Goal: Transaction & Acquisition: Purchase product/service

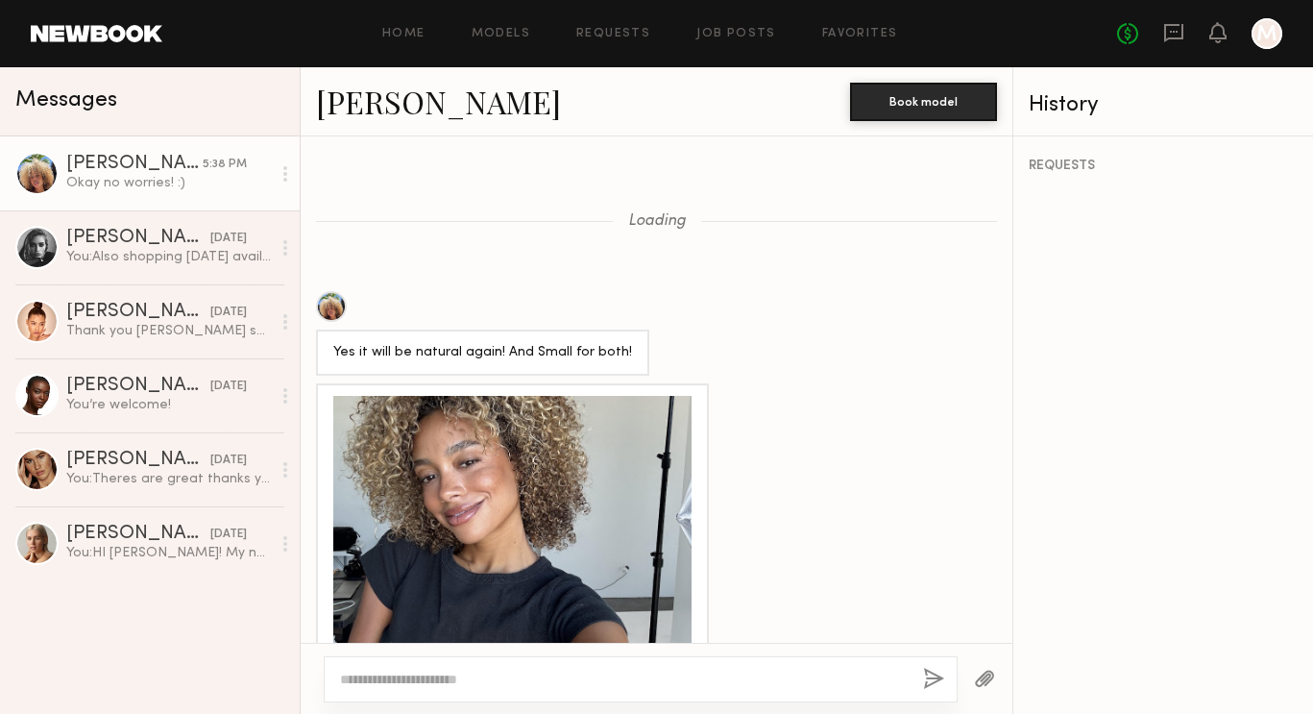
scroll to position [1025, 0]
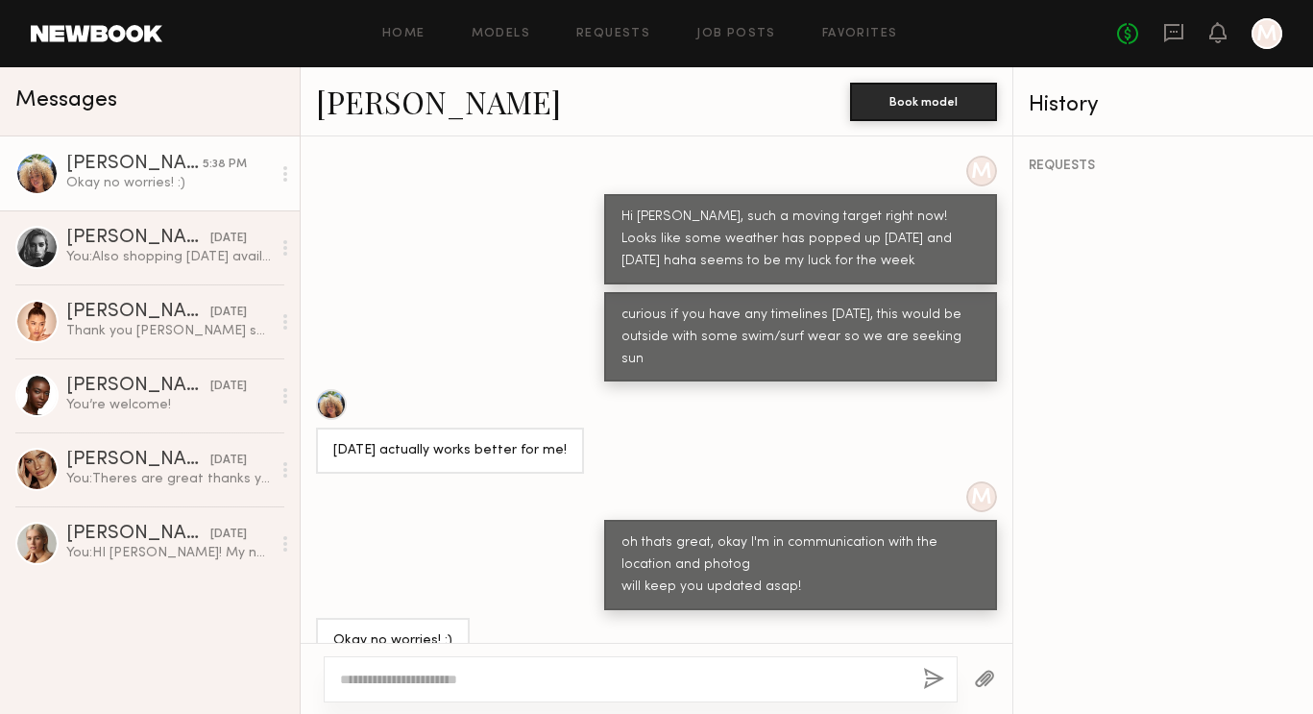
click at [87, 156] on div "Maya A." at bounding box center [134, 164] width 136 height 19
click at [34, 174] on div at bounding box center [36, 173] width 43 height 43
click at [96, 164] on div "Maya A." at bounding box center [134, 164] width 136 height 19
click at [868, 39] on link "Favorites" at bounding box center [860, 34] width 76 height 12
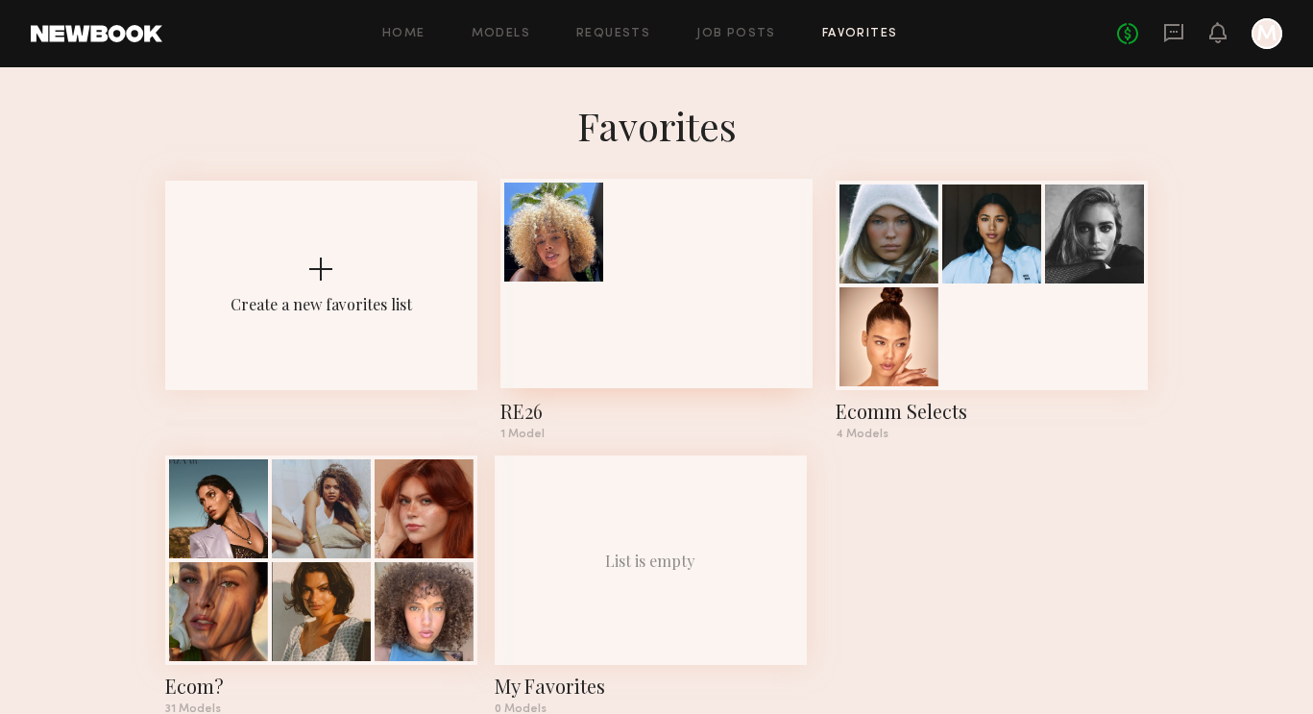
click at [565, 255] on div at bounding box center [553, 232] width 99 height 99
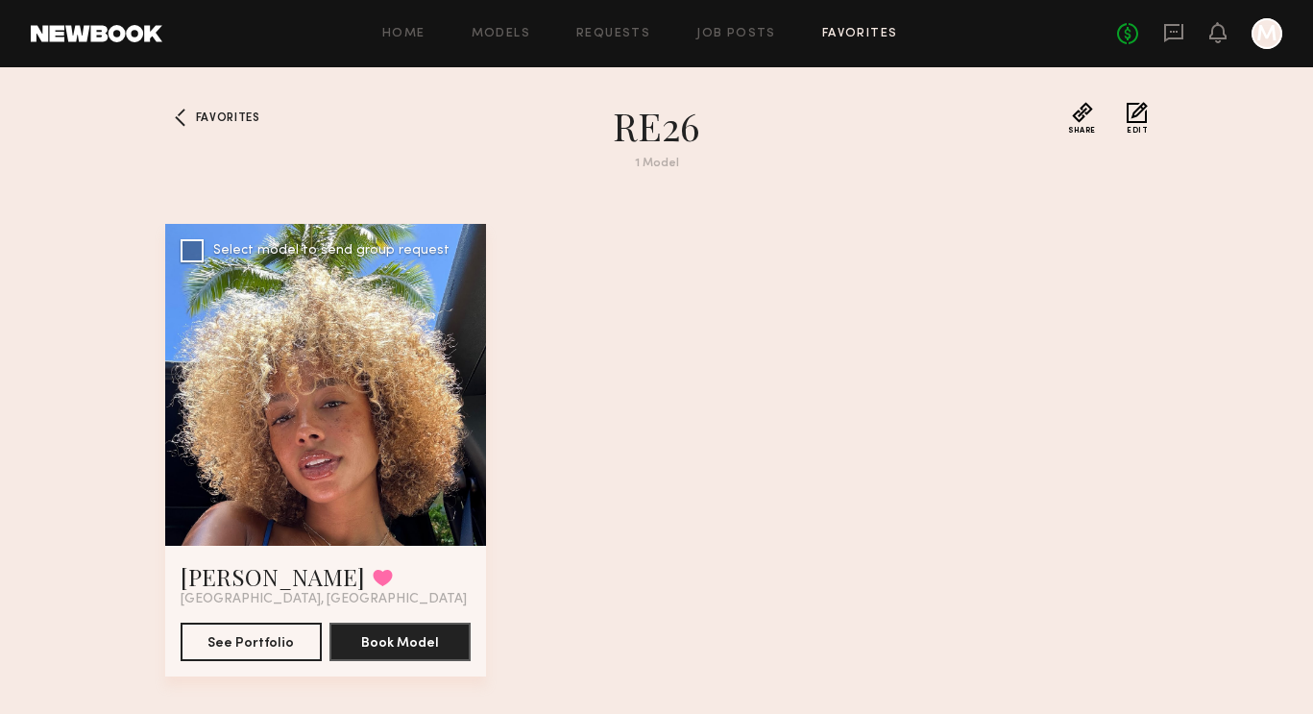
click at [333, 381] on div at bounding box center [326, 385] width 322 height 322
click at [298, 442] on div at bounding box center [326, 385] width 322 height 322
click at [256, 635] on button "See Portfolio" at bounding box center [251, 641] width 141 height 38
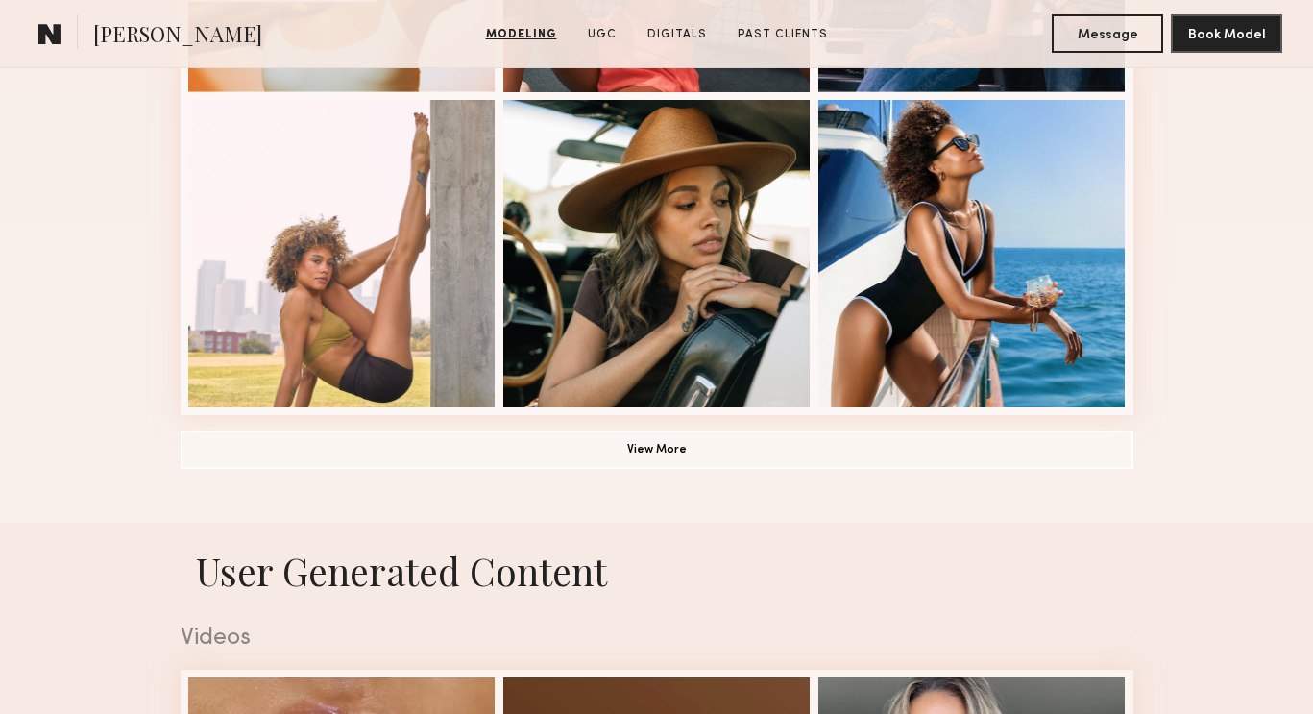
scroll to position [1480, 0]
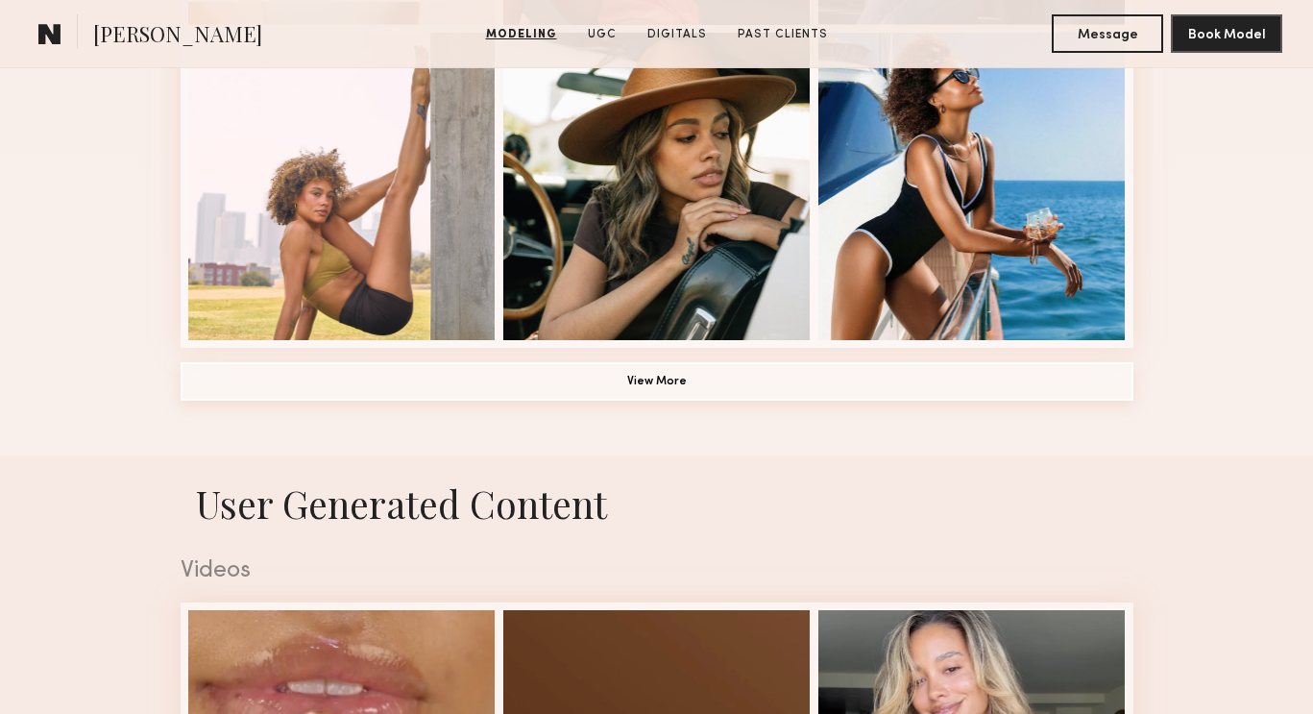
click at [555, 366] on button "View More" at bounding box center [657, 381] width 953 height 38
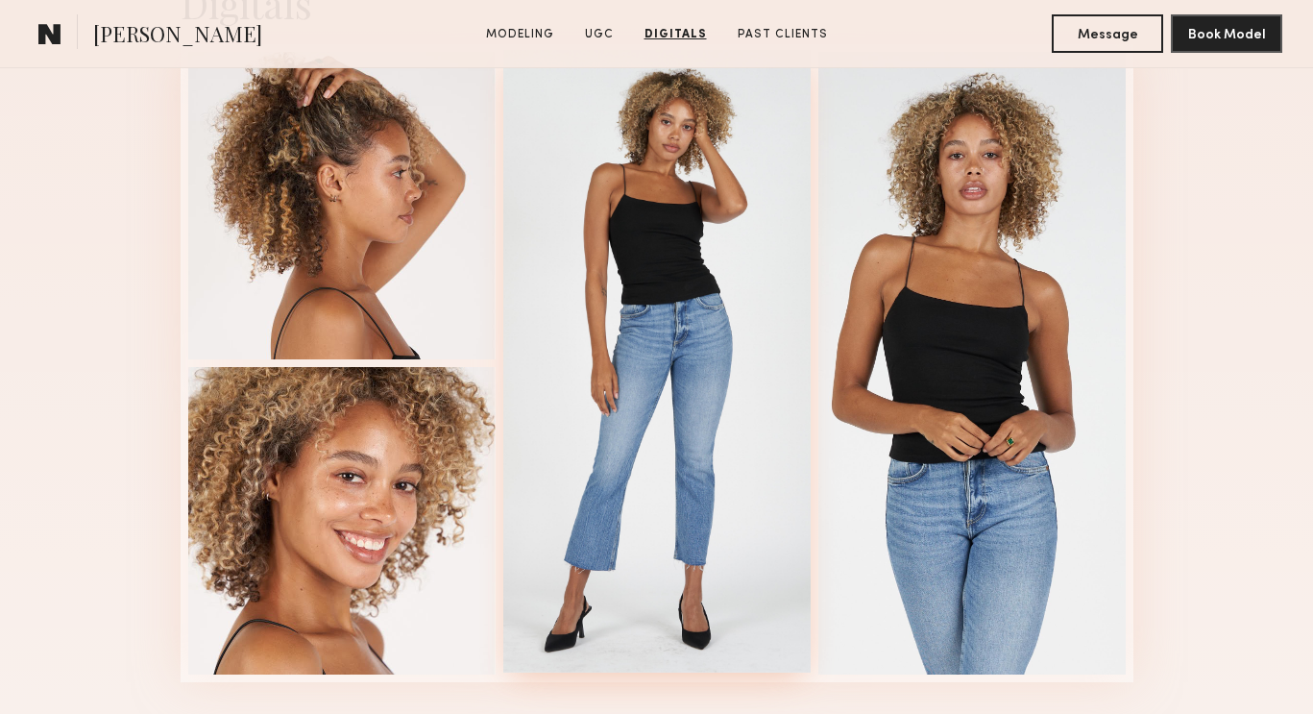
scroll to position [6033, 0]
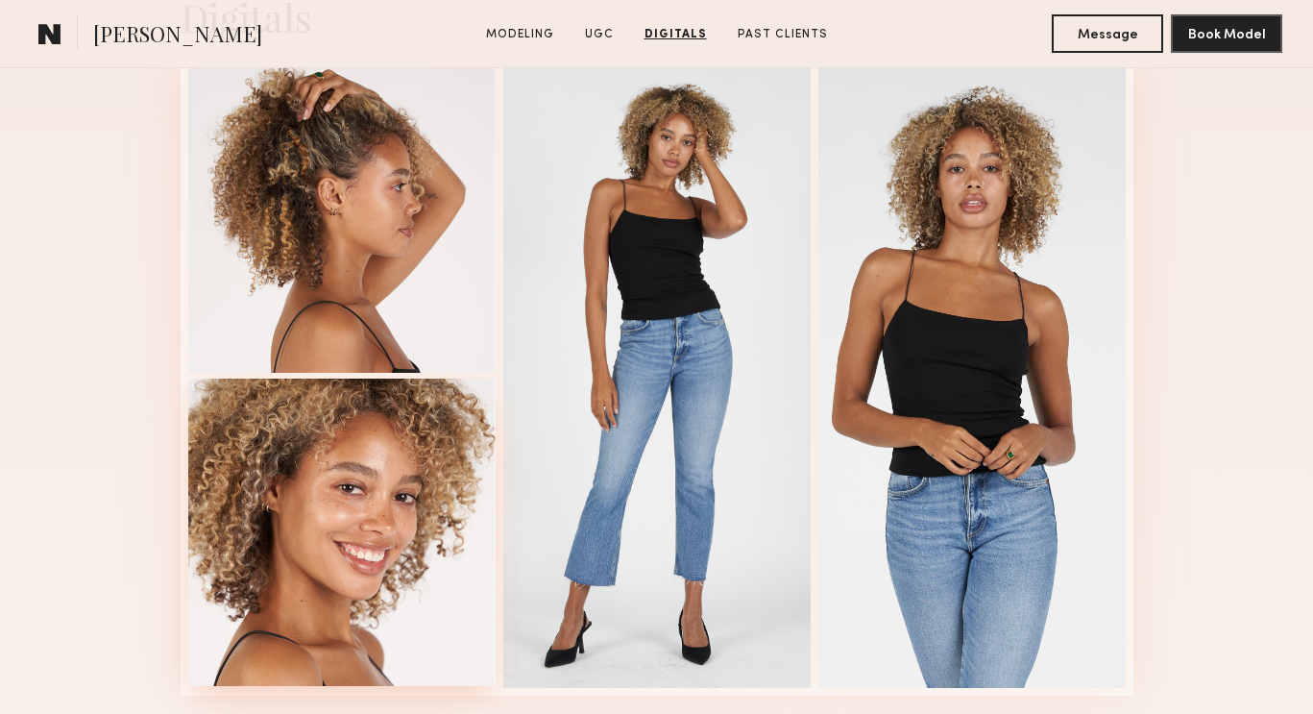
click at [377, 525] on div at bounding box center [341, 531] width 307 height 307
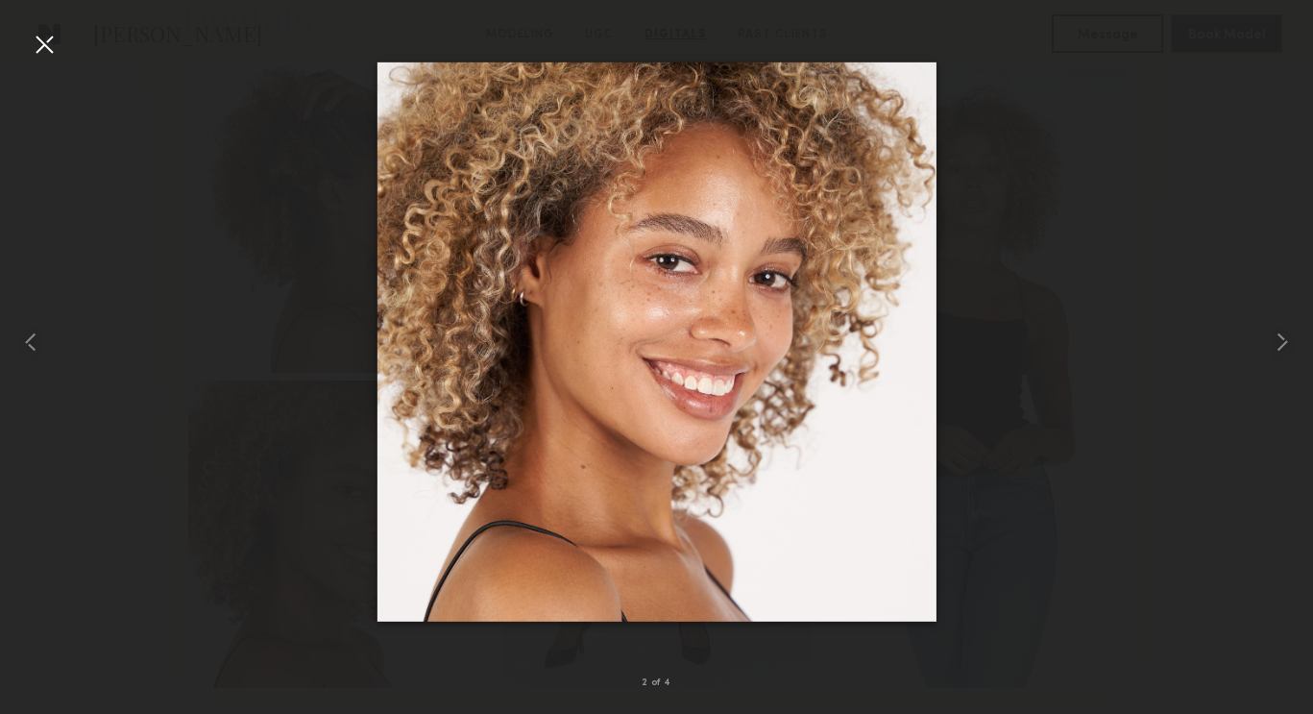
click at [50, 37] on div at bounding box center [44, 44] width 31 height 31
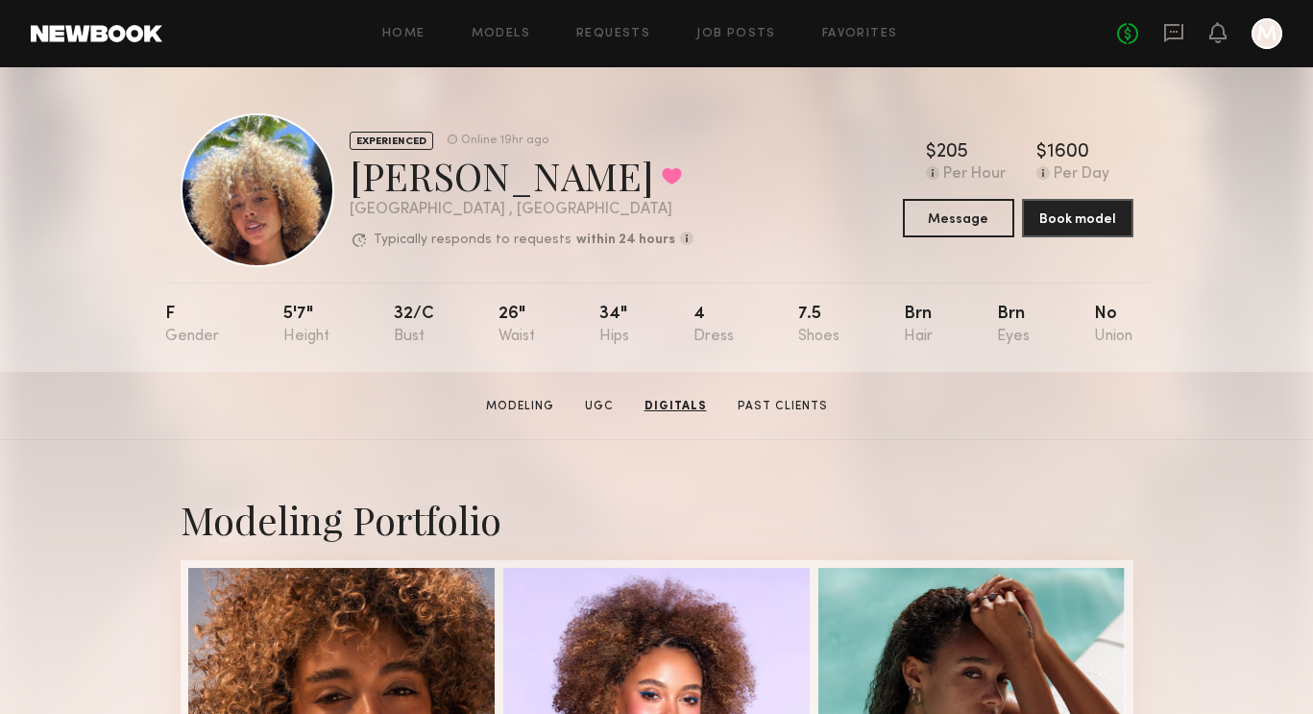
scroll to position [0, 0]
